Goal: Task Accomplishment & Management: Use online tool/utility

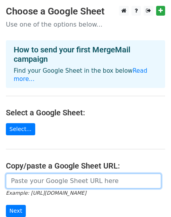
click at [78, 174] on input "url" at bounding box center [83, 181] width 155 height 15
paste input "https://docs.google.com/spreadsheets/d/1xyl12NCafvYz6SP6Mu4hQ47LptBRc_DPtm1MM4G…"
type input "https://docs.google.com/spreadsheets/d/1xyl12NCafvYz6SP6Mu4hQ47LptBRc_DPtm1MM4G…"
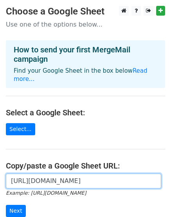
click at [6, 205] on input "Next" at bounding box center [16, 211] width 20 height 12
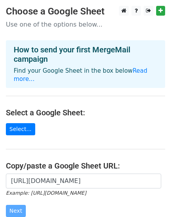
scroll to position [0, 0]
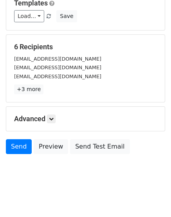
scroll to position [114, 0]
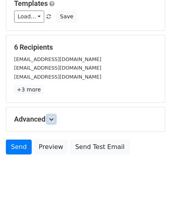
click at [54, 118] on icon at bounding box center [51, 119] width 5 height 5
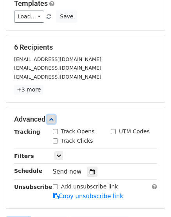
click at [54, 118] on icon at bounding box center [51, 119] width 5 height 5
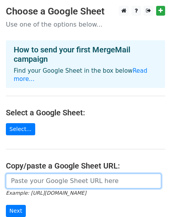
click at [23, 175] on input "url" at bounding box center [83, 181] width 155 height 15
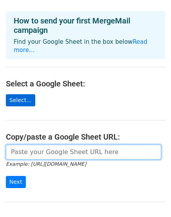
scroll to position [30, 0]
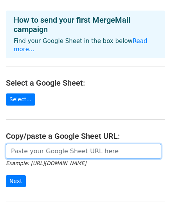
click at [32, 144] on input "url" at bounding box center [83, 151] width 155 height 15
paste input "https://docs.google.com/spreadsheets/d/1xyl12NCafvYz6SP6Mu4hQ47LptBRc_DPtm1MM4G…"
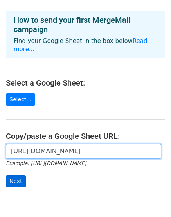
type input "https://docs.google.com/spreadsheets/d/1xyl12NCafvYz6SP6Mu4hQ47LptBRc_DPtm1MM4G…"
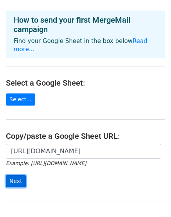
scroll to position [0, 0]
click at [19, 175] on input "Next" at bounding box center [16, 181] width 20 height 12
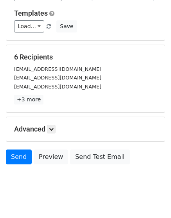
scroll to position [106, 0]
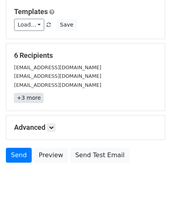
click at [36, 96] on link "+3 more" at bounding box center [28, 98] width 29 height 10
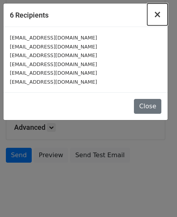
click at [154, 17] on button "×" at bounding box center [157, 15] width 20 height 22
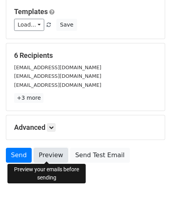
click at [42, 155] on link "Preview" at bounding box center [51, 155] width 34 height 15
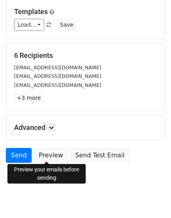
scroll to position [0, 0]
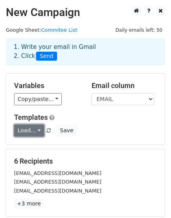
click at [35, 130] on link "Load..." at bounding box center [29, 130] width 30 height 12
click at [27, 129] on link "Load..." at bounding box center [29, 130] width 30 height 12
click at [33, 133] on link "Load..." at bounding box center [29, 130] width 30 height 12
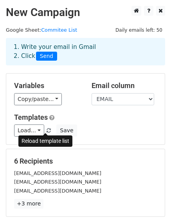
click at [47, 128] on span at bounding box center [49, 130] width 4 height 5
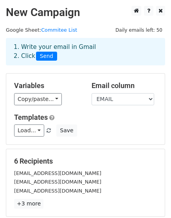
click at [47, 128] on span at bounding box center [49, 130] width 4 height 5
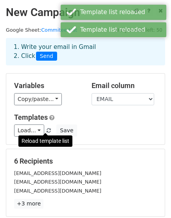
click at [47, 129] on span at bounding box center [49, 130] width 4 height 5
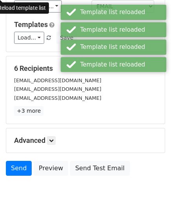
scroll to position [115, 0]
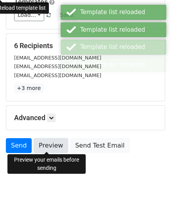
click at [49, 144] on link "Preview" at bounding box center [51, 145] width 34 height 15
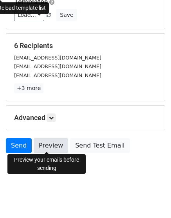
click at [44, 142] on link "Preview" at bounding box center [51, 145] width 34 height 15
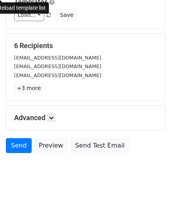
click at [41, 14] on div "Reload template list" at bounding box center [22, 8] width 54 height 16
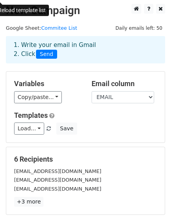
scroll to position [0, 0]
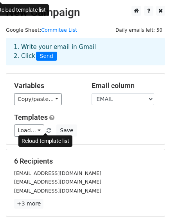
click at [46, 131] on link at bounding box center [49, 131] width 7 height 6
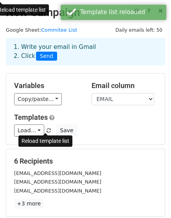
click at [46, 130] on link at bounding box center [49, 131] width 7 height 6
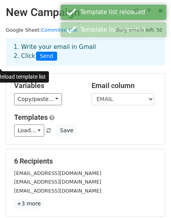
scroll to position [115, 0]
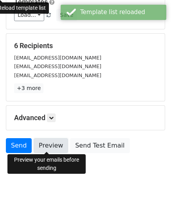
click at [56, 138] on link "Preview" at bounding box center [51, 145] width 34 height 15
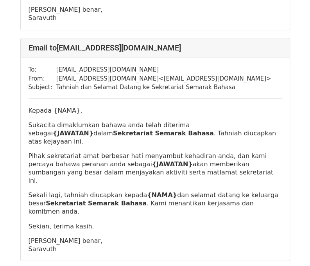
scroll to position [249, 0]
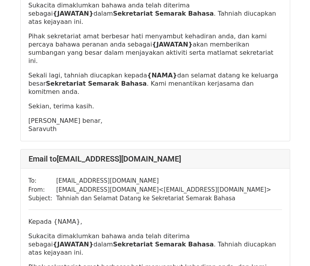
scroll to position [1085, 0]
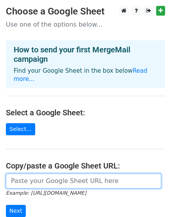
click at [44, 174] on input "url" at bounding box center [83, 181] width 155 height 15
paste input "[URL][DOMAIN_NAME]"
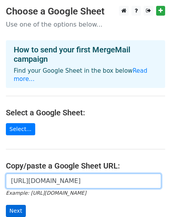
type input "https://docs.google.com/spreadsheets/d/1xyl12NCafvYz6SP6Mu4hQ47LptBRc_DPtm1MM4G…"
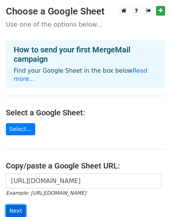
scroll to position [0, 0]
click at [12, 205] on input "Next" at bounding box center [16, 211] width 20 height 12
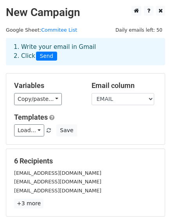
scroll to position [104, 0]
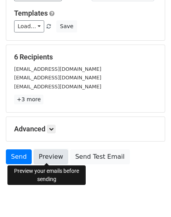
click at [44, 159] on link "Preview" at bounding box center [51, 156] width 34 height 15
click at [46, 158] on link "Preview" at bounding box center [51, 156] width 34 height 15
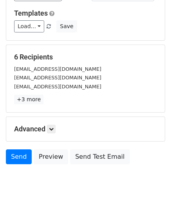
click at [36, 185] on body "New Campaign Daily emails left: 50 Google Sheet: Commitee List 1. Write your em…" at bounding box center [85, 51] width 171 height 298
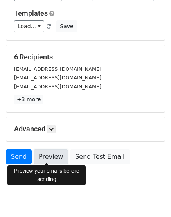
click at [46, 157] on link "Preview" at bounding box center [51, 156] width 34 height 15
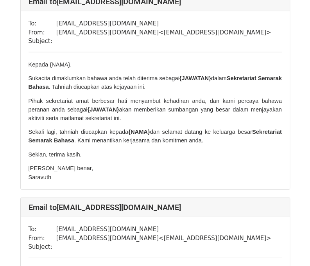
scroll to position [187, 0]
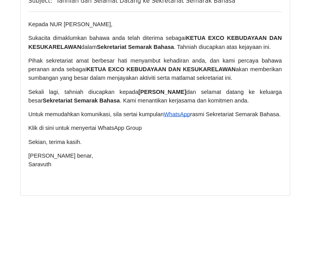
scroll to position [1459, 0]
